Goal: Information Seeking & Learning: Learn about a topic

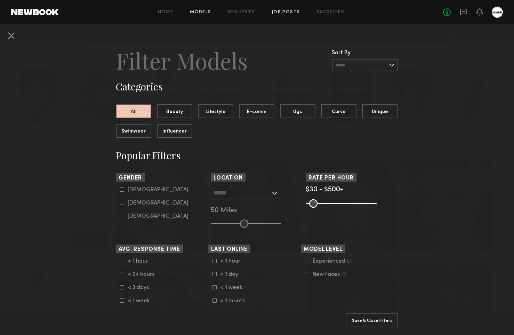
click at [285, 10] on link "Job Posts" at bounding box center [286, 12] width 29 height 5
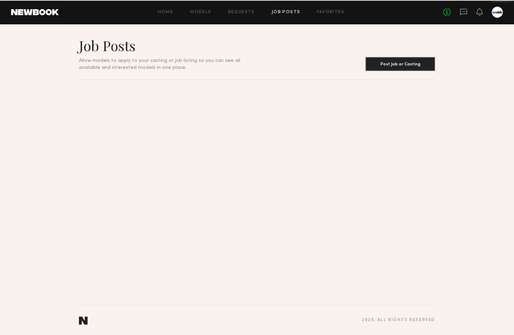
click at [285, 10] on link "Job Posts" at bounding box center [286, 12] width 29 height 5
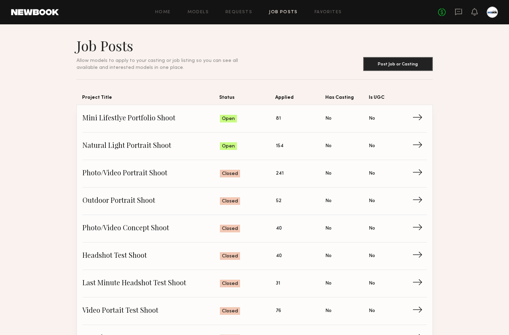
click at [151, 116] on span "Mini Lifestlye Portfolio Shoot" at bounding box center [151, 118] width 138 height 10
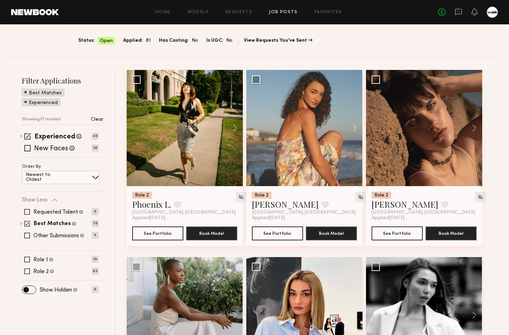
scroll to position [82, 0]
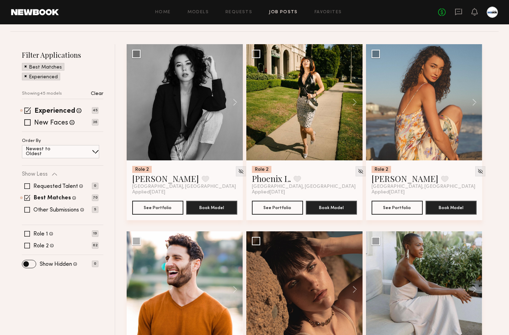
click at [27, 236] on span at bounding box center [27, 234] width 6 height 6
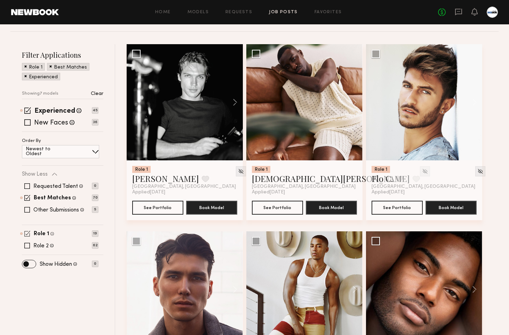
click at [27, 236] on span at bounding box center [27, 234] width 6 height 6
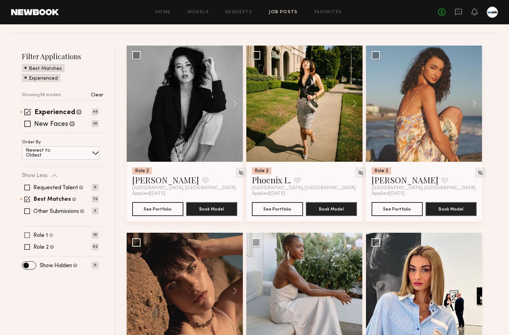
scroll to position [0, 0]
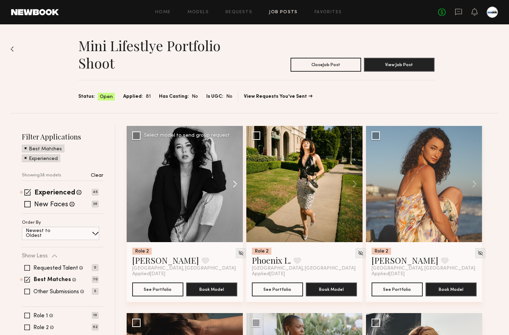
click at [232, 176] on button at bounding box center [232, 184] width 22 height 116
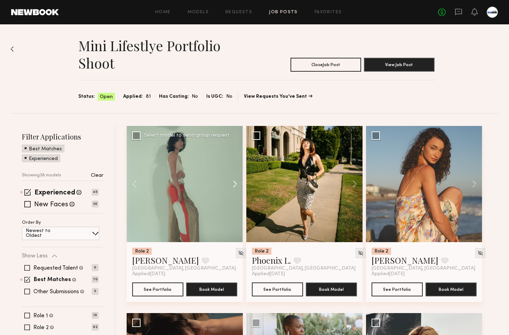
click at [234, 182] on button at bounding box center [232, 184] width 22 height 116
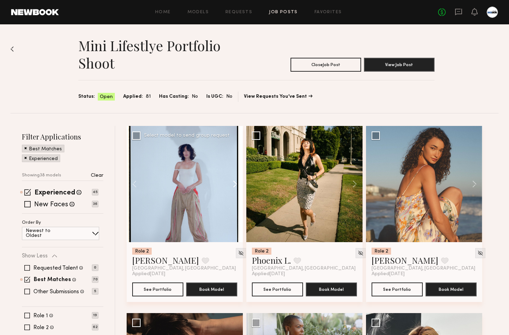
click at [234, 182] on button at bounding box center [232, 184] width 22 height 116
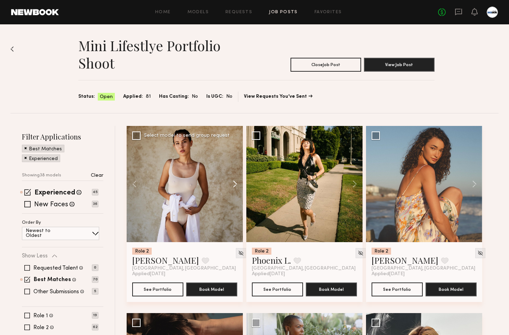
click at [234, 182] on button at bounding box center [232, 184] width 22 height 116
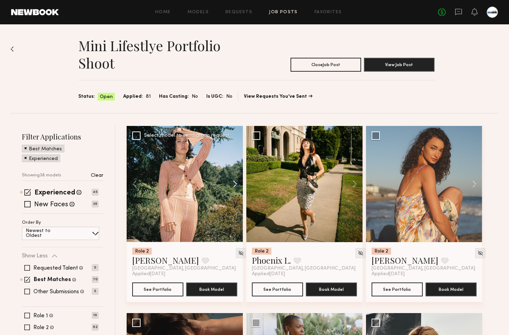
click at [234, 182] on button at bounding box center [232, 184] width 22 height 116
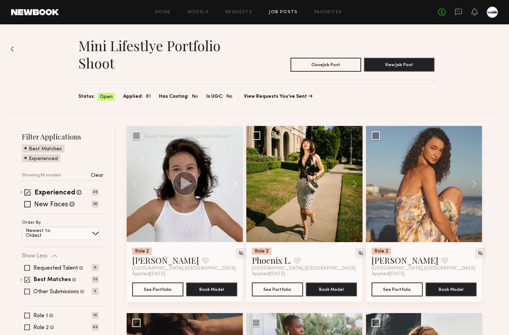
click at [475, 180] on button at bounding box center [471, 184] width 22 height 116
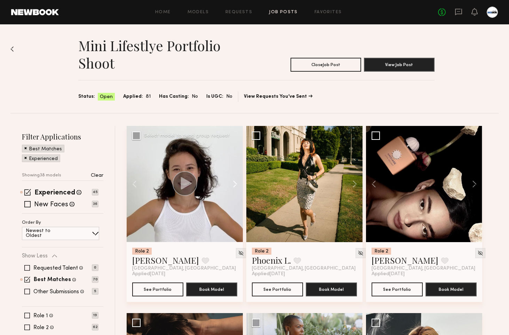
click at [475, 180] on button at bounding box center [471, 184] width 22 height 116
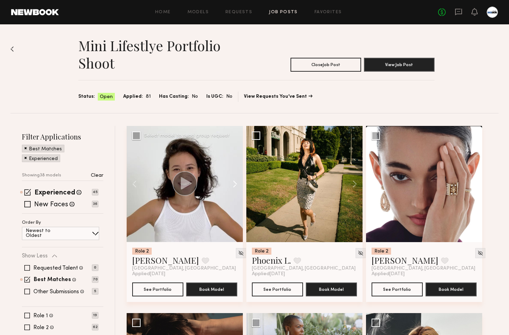
click at [475, 180] on button at bounding box center [471, 184] width 22 height 116
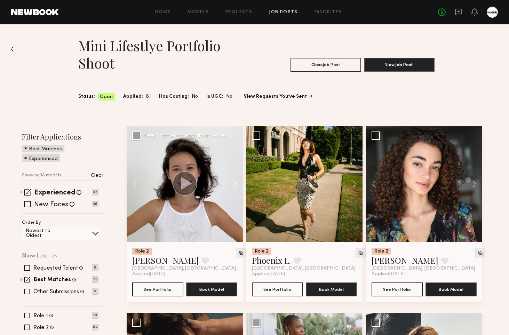
click at [475, 180] on button at bounding box center [471, 184] width 22 height 116
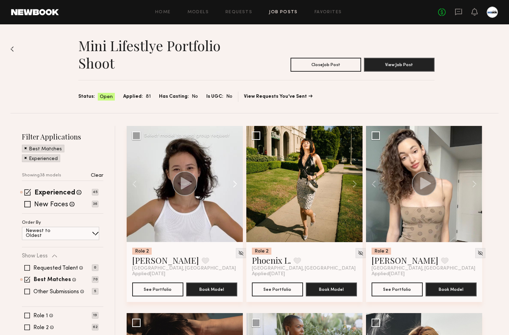
click at [475, 180] on button at bounding box center [471, 184] width 22 height 116
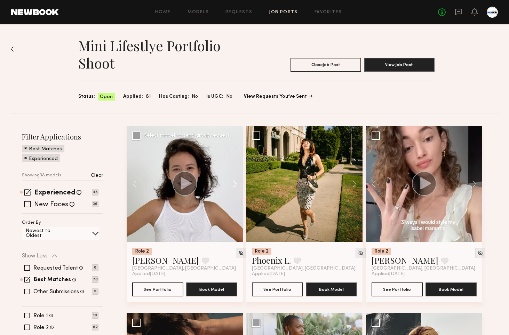
click at [475, 180] on button at bounding box center [471, 184] width 22 height 116
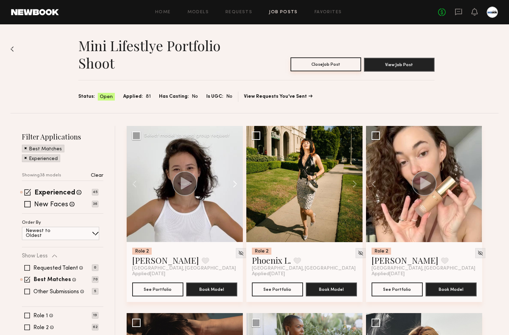
click at [352, 63] on button "Close Job Post" at bounding box center [326, 64] width 71 height 14
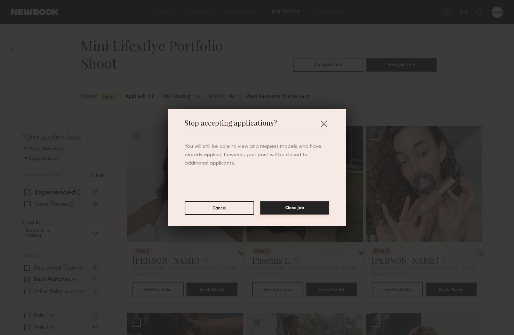
click at [284, 212] on button "Close Job" at bounding box center [295, 208] width 70 height 14
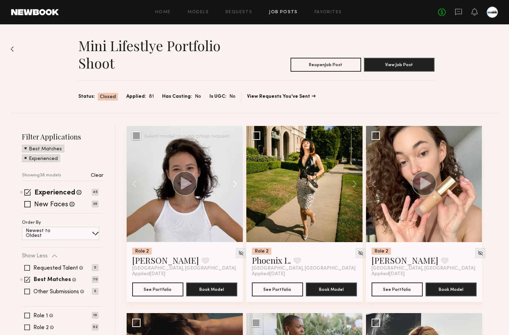
click at [283, 10] on link "Job Posts" at bounding box center [283, 12] width 29 height 5
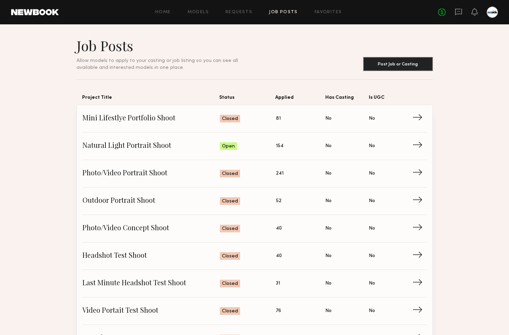
click at [157, 151] on span "Natural Light Portrait Shoot" at bounding box center [151, 146] width 138 height 10
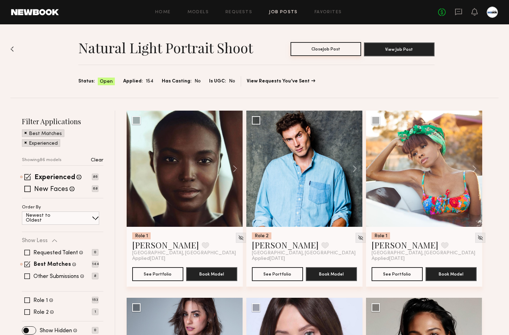
click at [326, 50] on button "Close Job Post" at bounding box center [326, 49] width 71 height 14
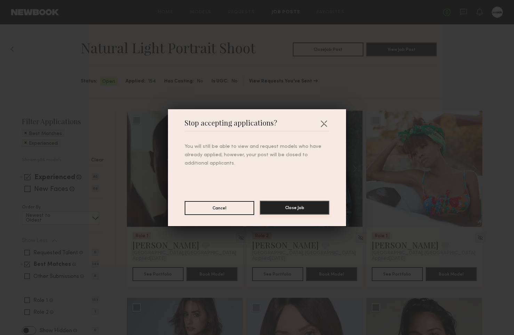
click at [283, 206] on button "Close Job" at bounding box center [295, 208] width 70 height 14
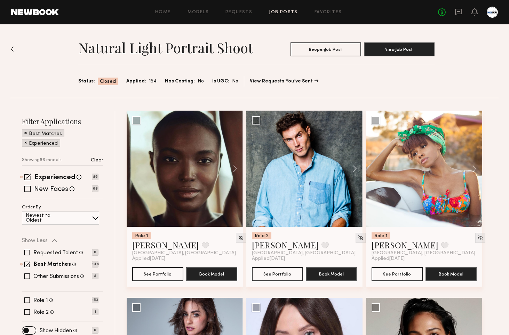
drag, startPoint x: 232, startPoint y: 176, endPoint x: 282, endPoint y: 16, distance: 168.3
click at [282, 16] on div "Home Models Requests Job Posts Favorites Sign Out No fees up to $5,000" at bounding box center [278, 12] width 439 height 11
click at [282, 15] on div "Home Models Requests Job Posts Favorites Sign Out No fees up to $5,000" at bounding box center [278, 12] width 439 height 11
click at [282, 13] on link "Job Posts" at bounding box center [283, 12] width 29 height 5
